Goal: Find specific page/section: Find specific page/section

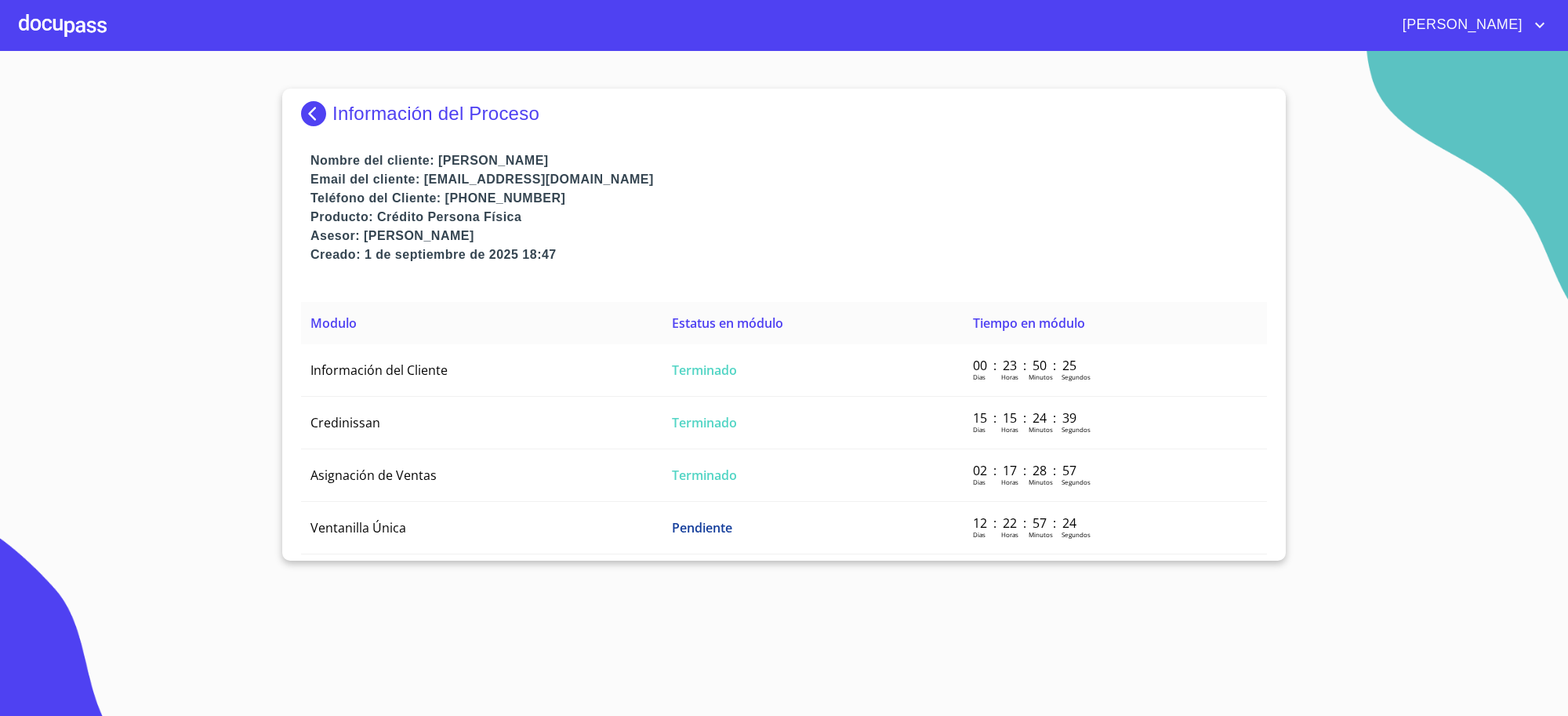
click at [321, 120] on img at bounding box center [316, 114] width 31 height 25
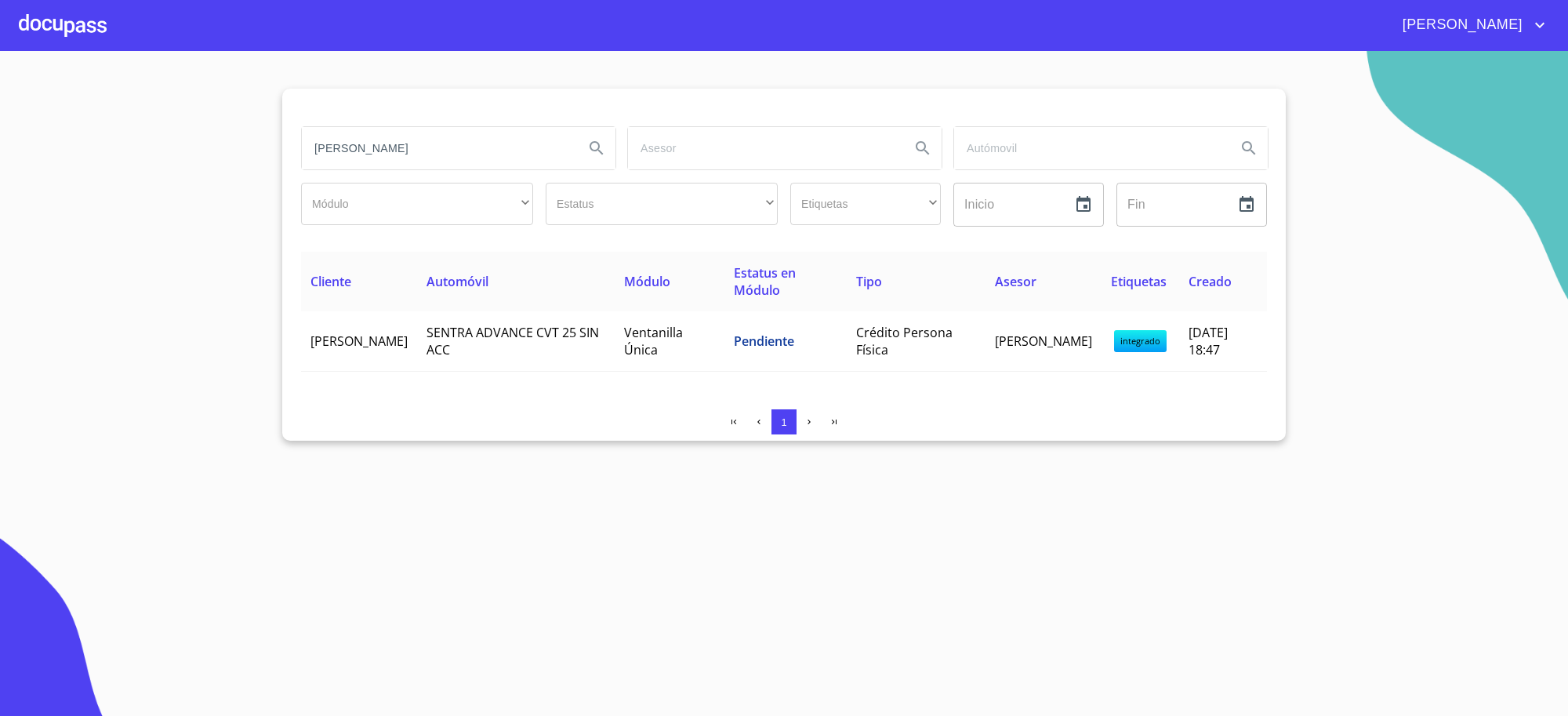
click at [347, 142] on input "[PERSON_NAME]" at bounding box center [437, 148] width 270 height 42
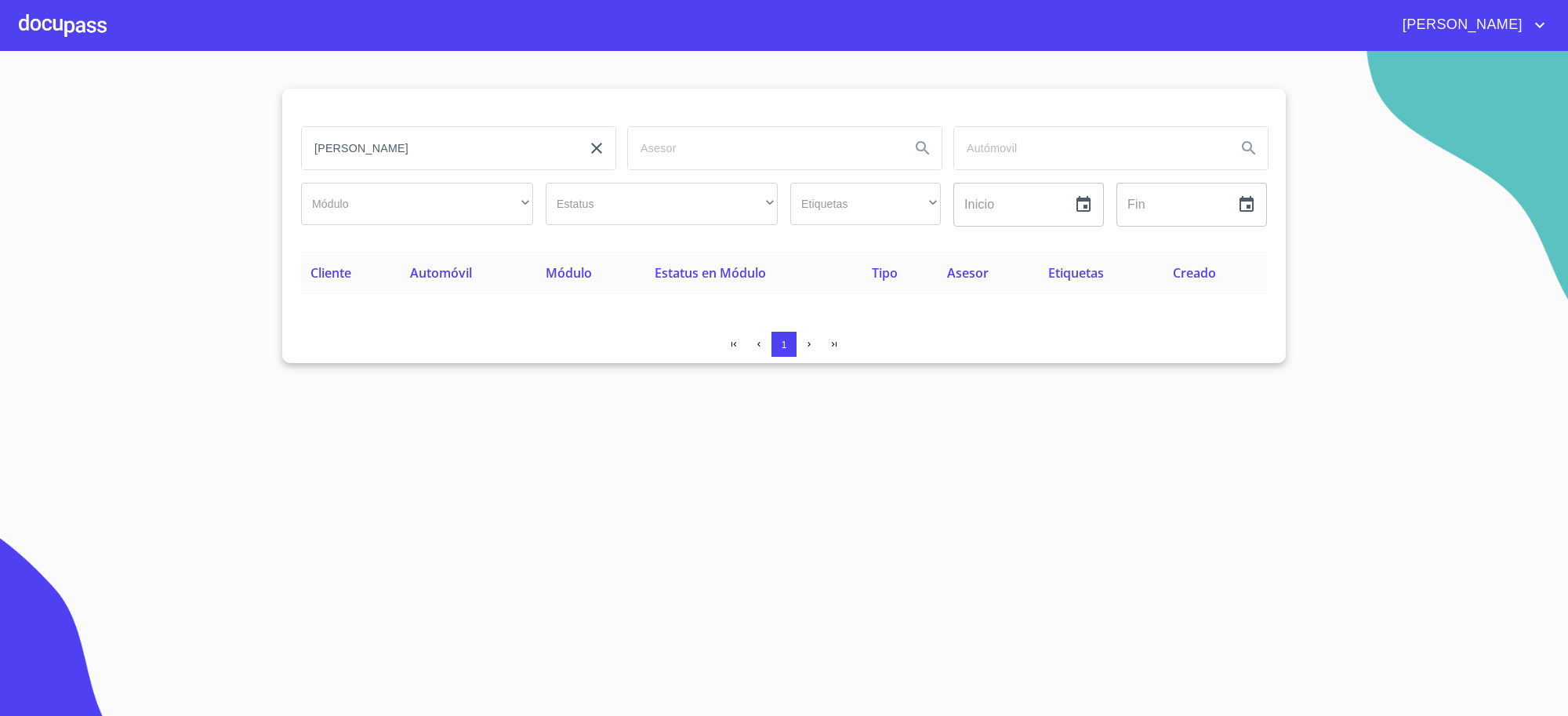
click at [393, 149] on input "[PERSON_NAME]" at bounding box center [437, 148] width 270 height 42
type input "[PERSON_NAME]"
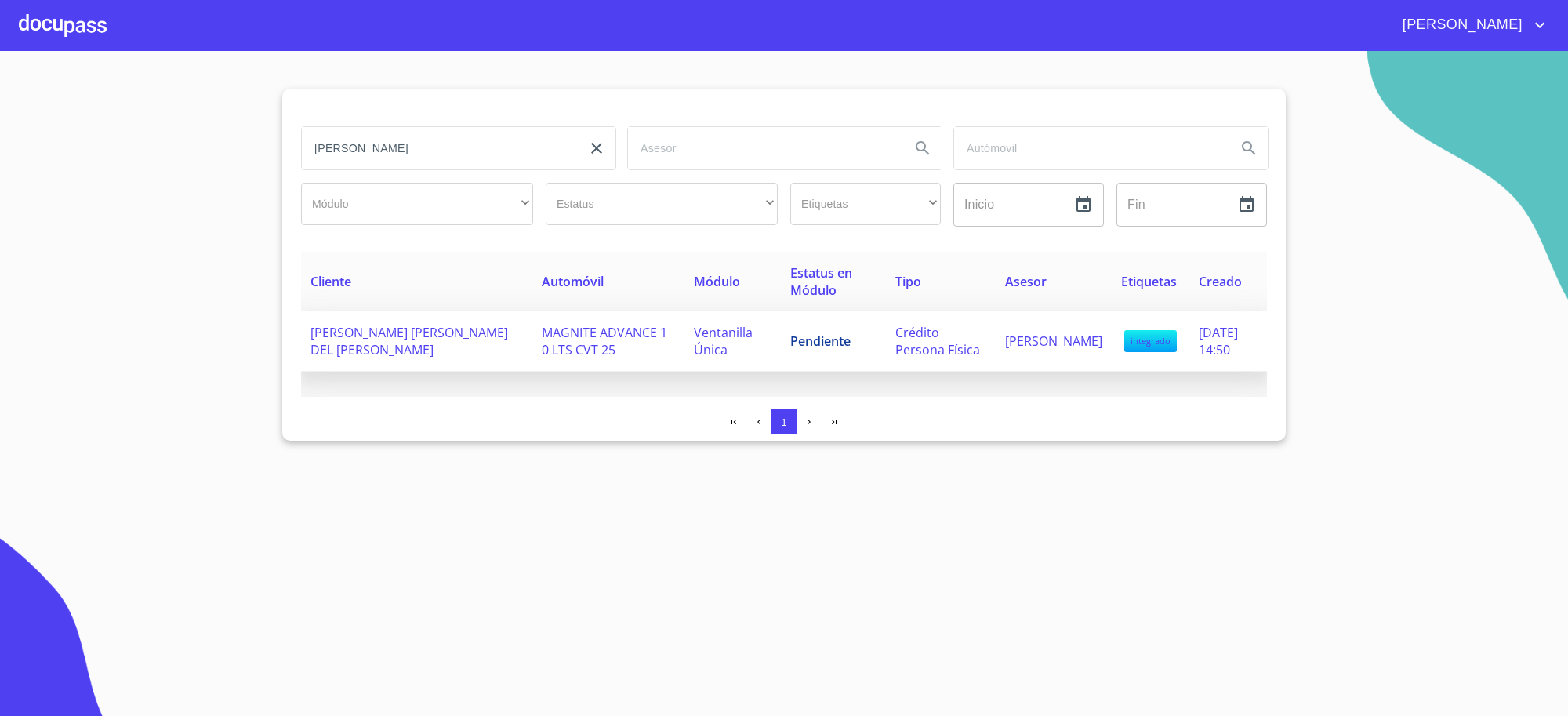
click at [632, 339] on td "MAGNITE ADVANCE 1 0 LTS CVT 25" at bounding box center [607, 341] width 152 height 60
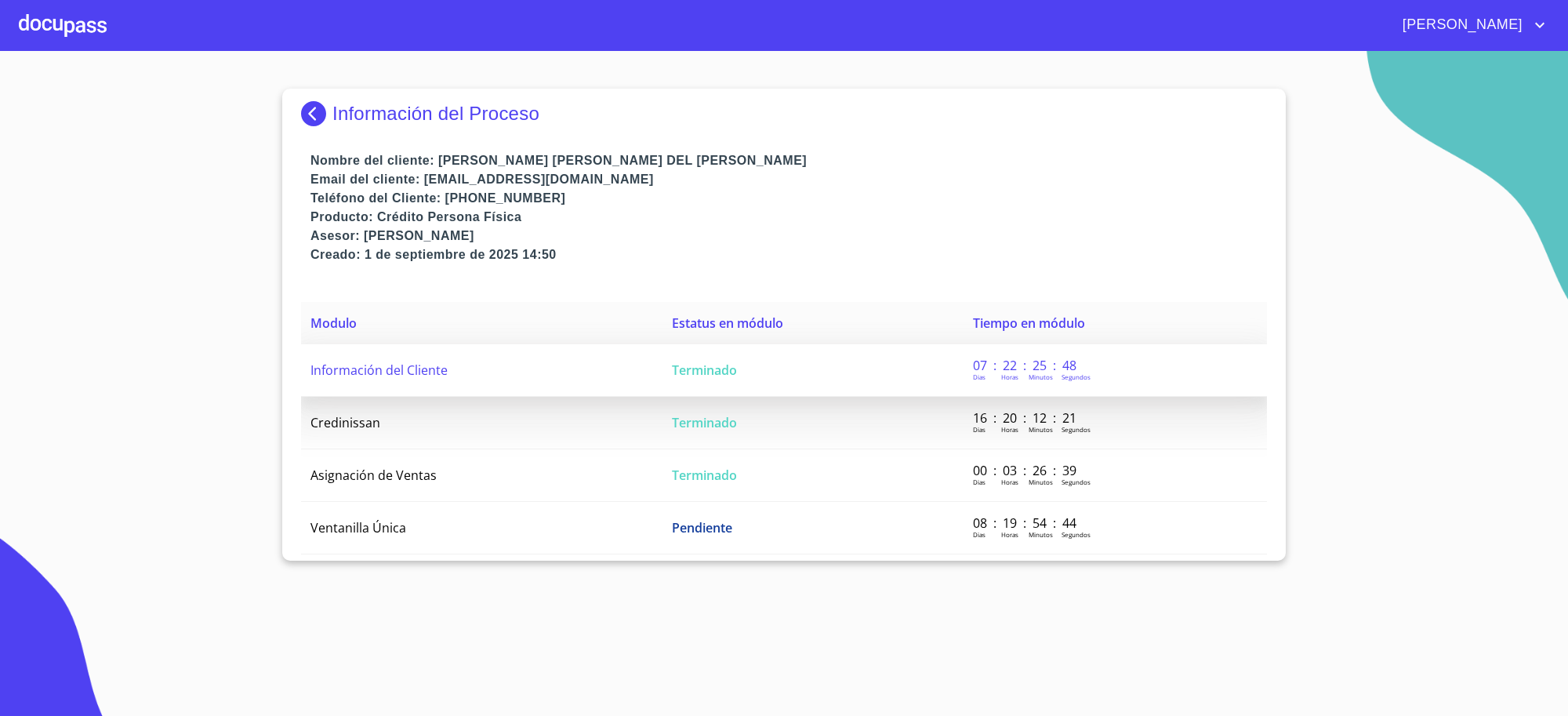
click at [634, 351] on td "Información del Cliente" at bounding box center [482, 371] width 361 height 53
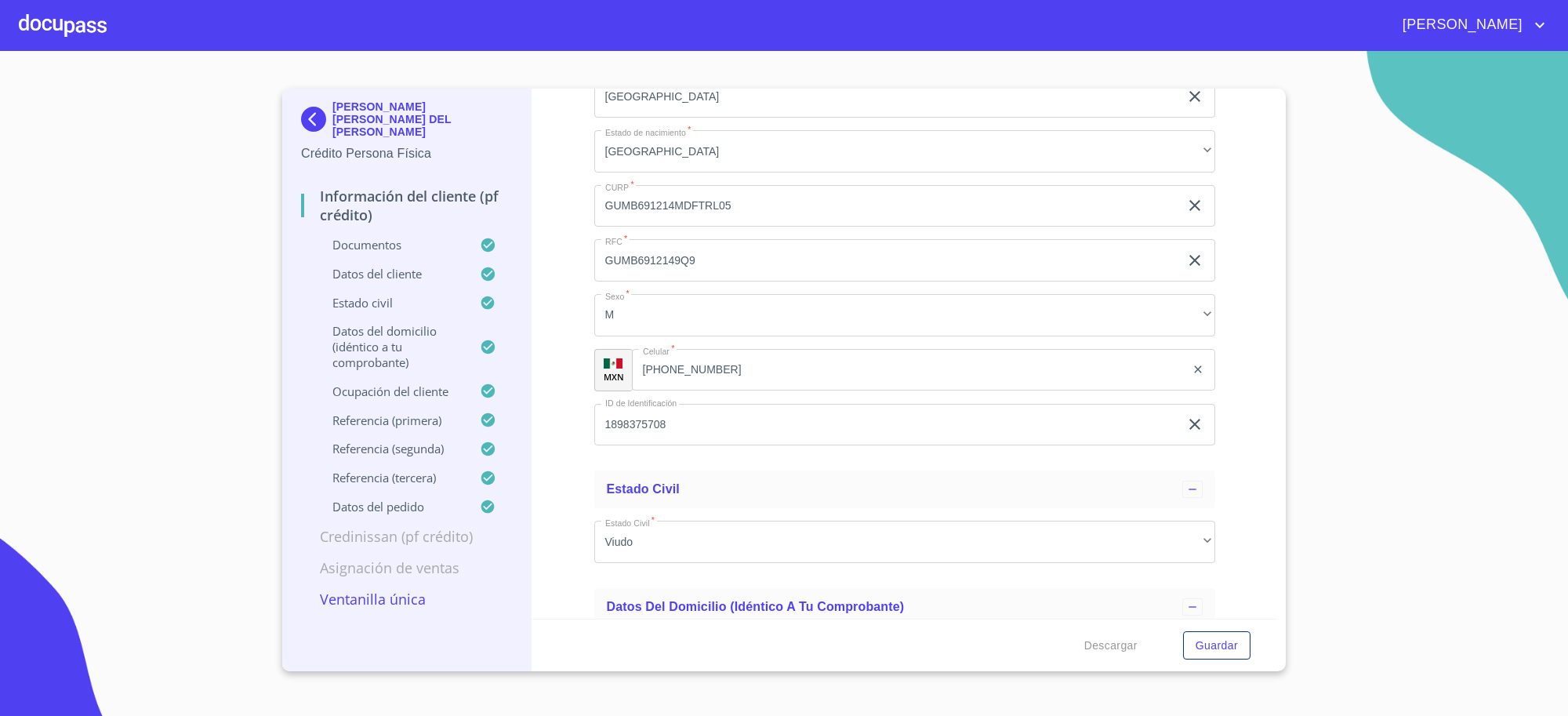
scroll to position [5621, 0]
